Goal: Complete application form

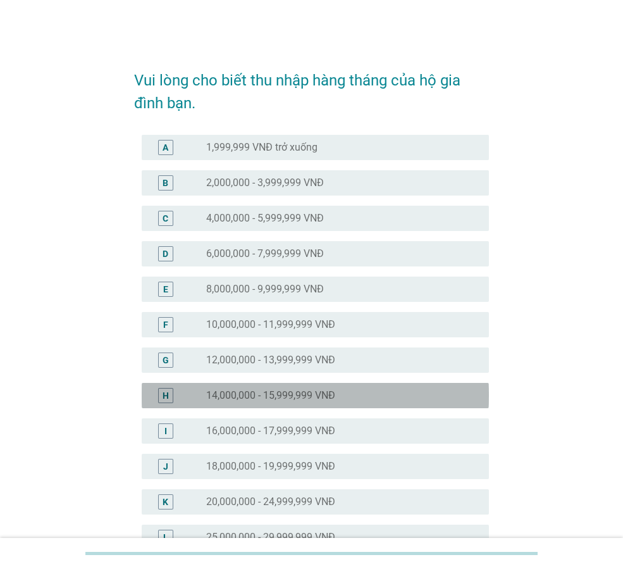
click at [164, 399] on div "H" at bounding box center [166, 394] width 6 height 13
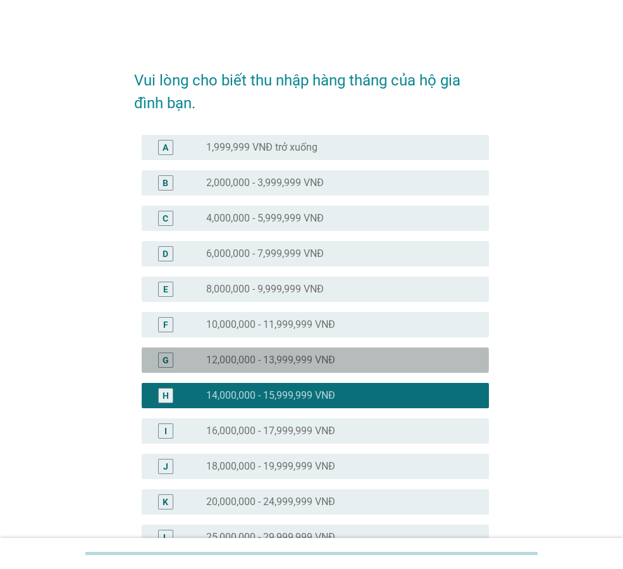
click at [159, 353] on div "G" at bounding box center [165, 359] width 15 height 15
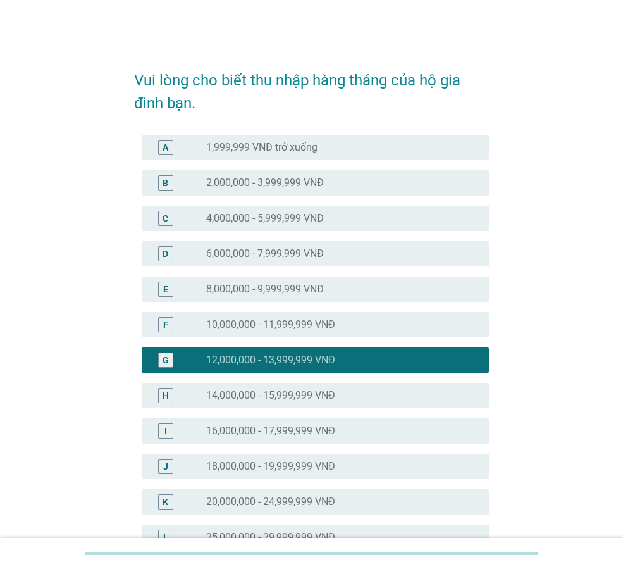
click at [160, 323] on div "F" at bounding box center [165, 324] width 15 height 15
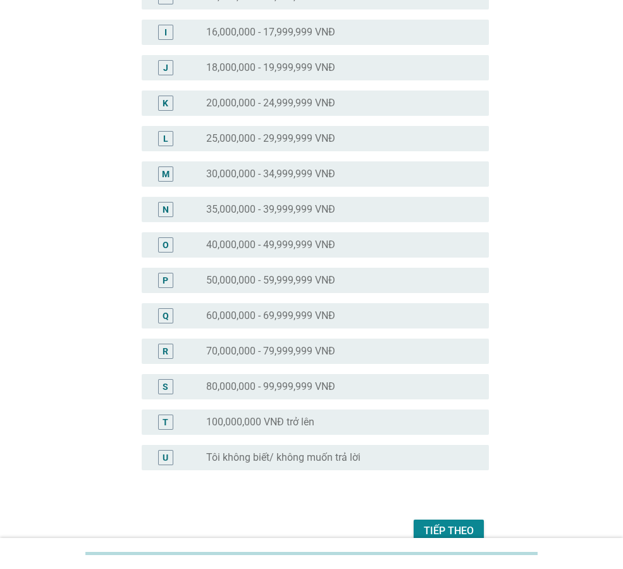
scroll to position [462, 0]
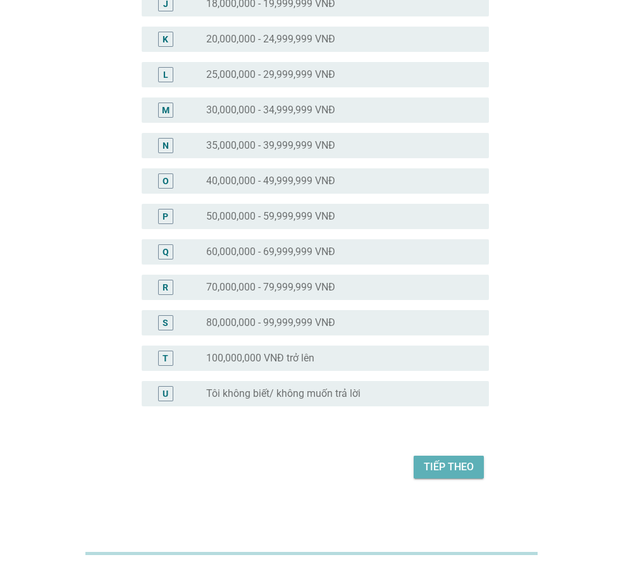
drag, startPoint x: 442, startPoint y: 462, endPoint x: 413, endPoint y: 454, distance: 30.4
click at [441, 464] on div "Tiếp theo" at bounding box center [449, 466] width 50 height 15
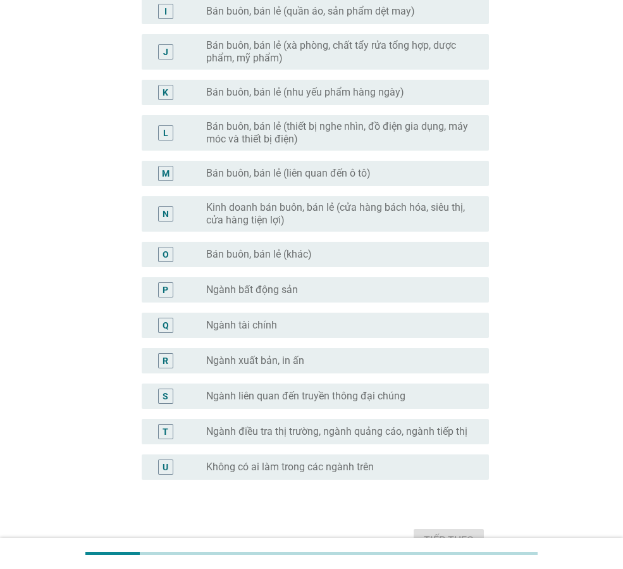
scroll to position [0, 0]
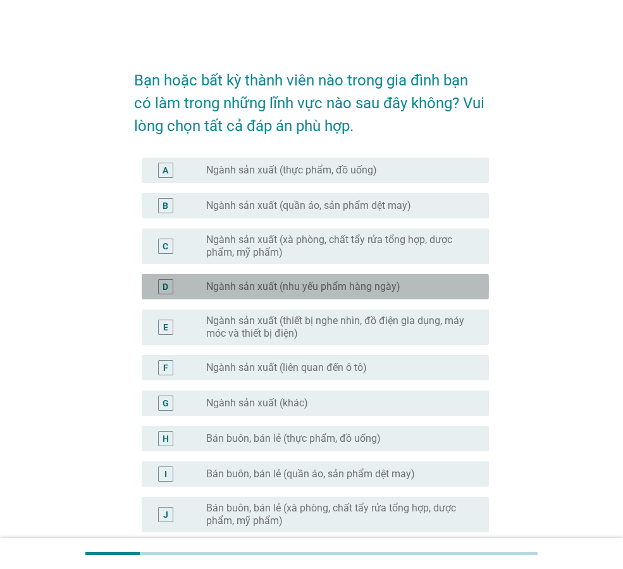
click at [163, 287] on div "D" at bounding box center [166, 286] width 6 height 13
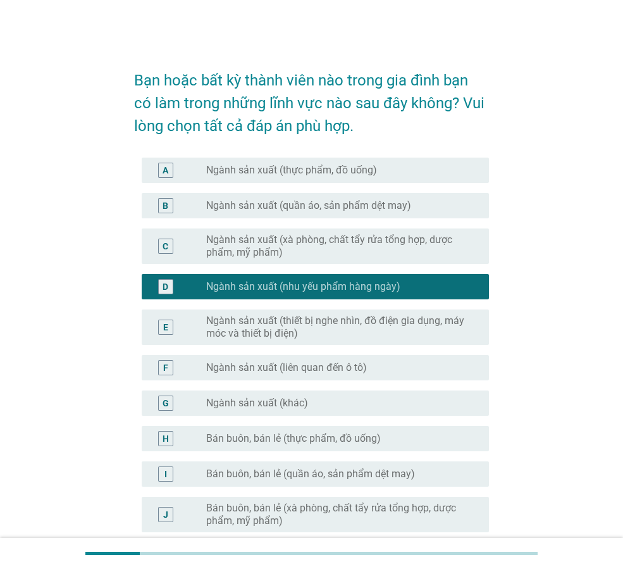
click at [161, 245] on div "C" at bounding box center [165, 245] width 15 height 15
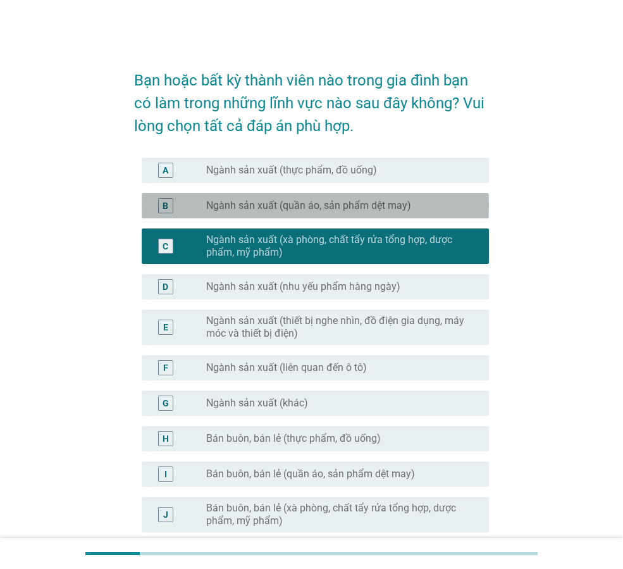
click at [176, 205] on div "B" at bounding box center [165, 205] width 27 height 15
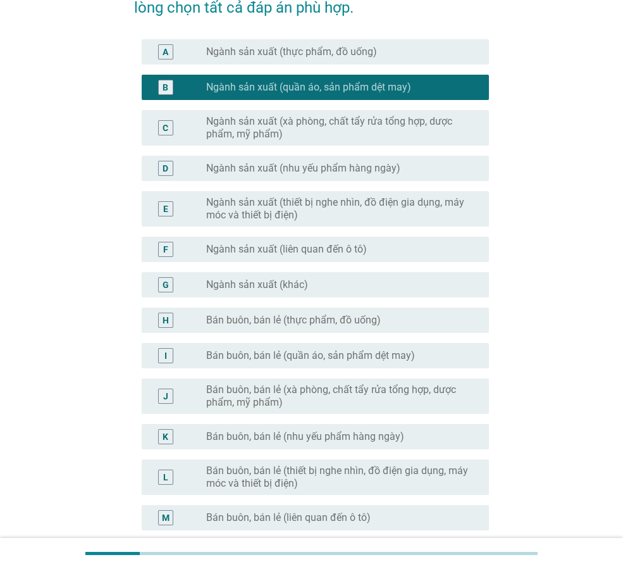
scroll to position [127, 0]
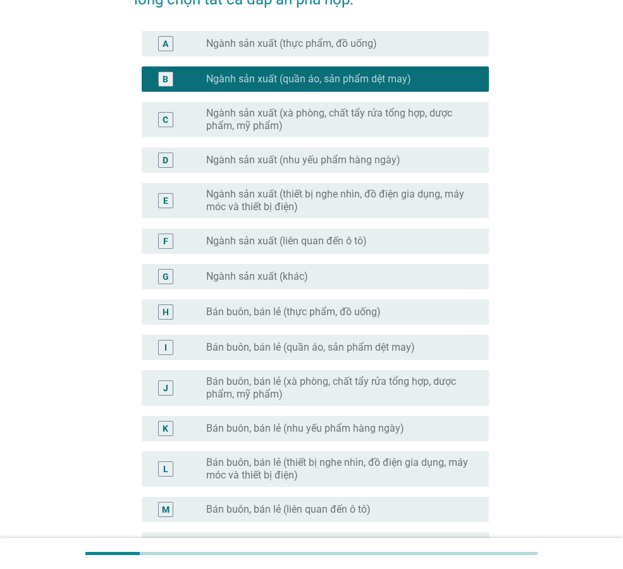
click at [265, 473] on label "Bán buôn, bán lẻ (thiết bị nghe nhìn, đồ điện gia dụng, máy móc và thiết bị điệ…" at bounding box center [337, 468] width 263 height 25
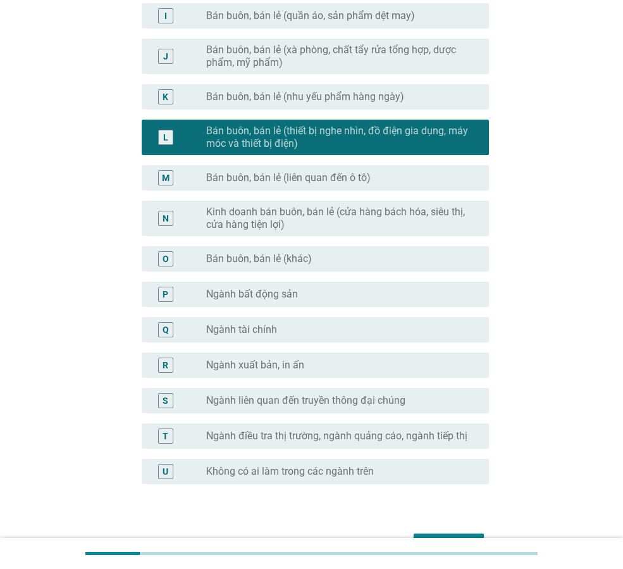
scroll to position [536, 0]
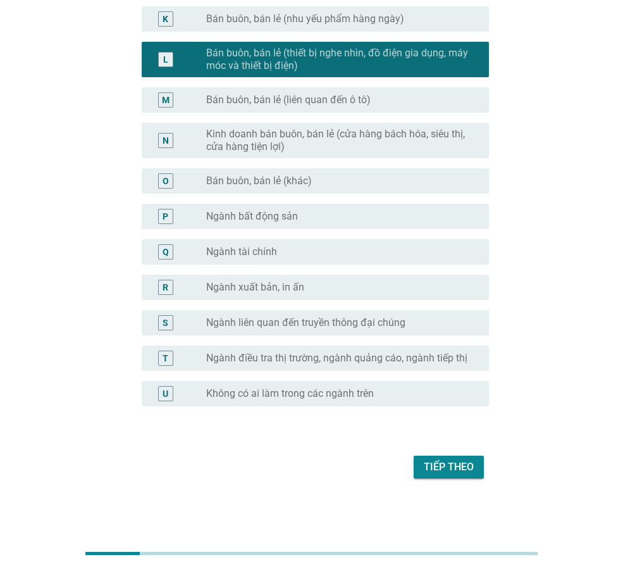
click at [456, 467] on div "Tiếp theo" at bounding box center [449, 466] width 50 height 15
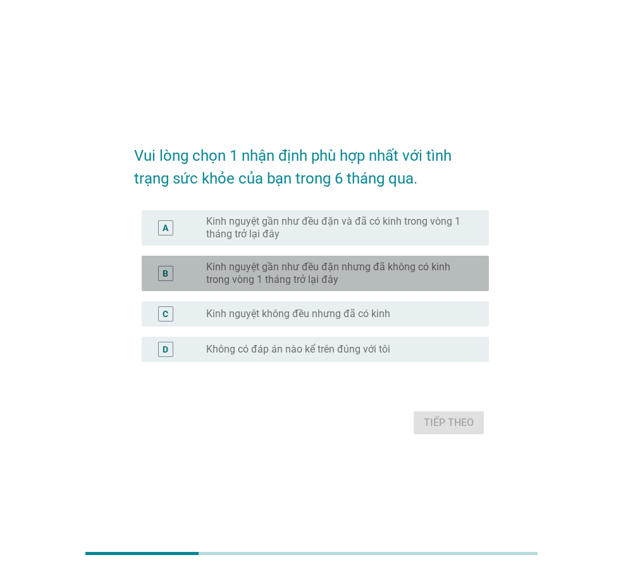
click at [170, 271] on div "B" at bounding box center [165, 273] width 15 height 15
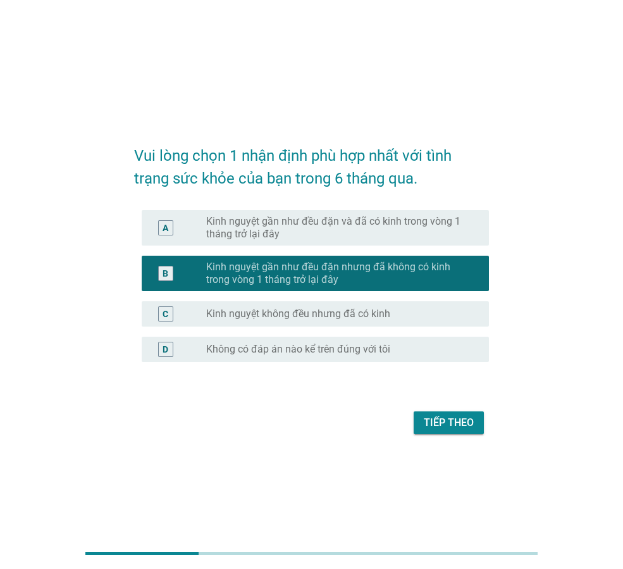
click at [443, 417] on div "Tiếp theo" at bounding box center [449, 422] width 50 height 15
